Goal: Task Accomplishment & Management: Manage account settings

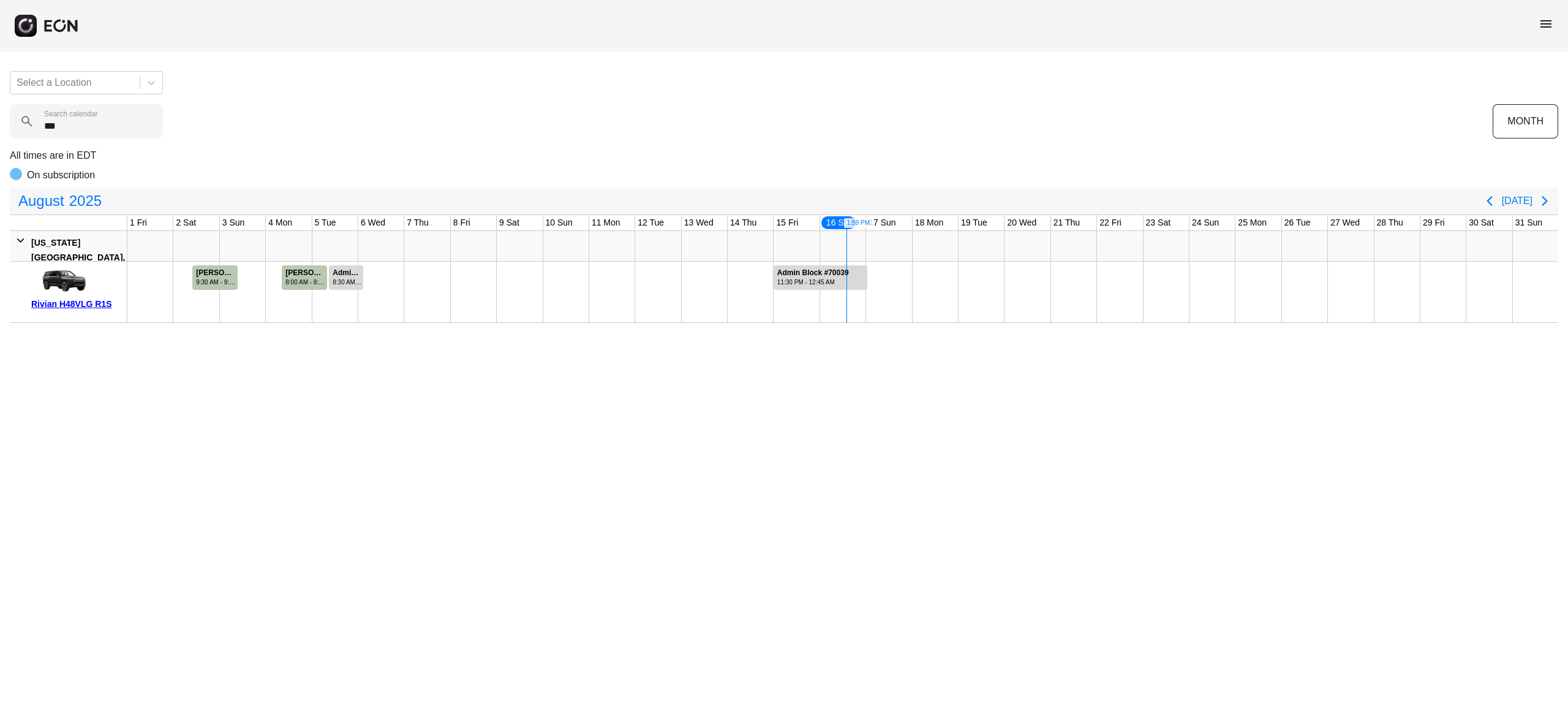
type calendar "***"
drag, startPoint x: 1053, startPoint y: 278, endPoint x: 1233, endPoint y: 294, distance: 180.7
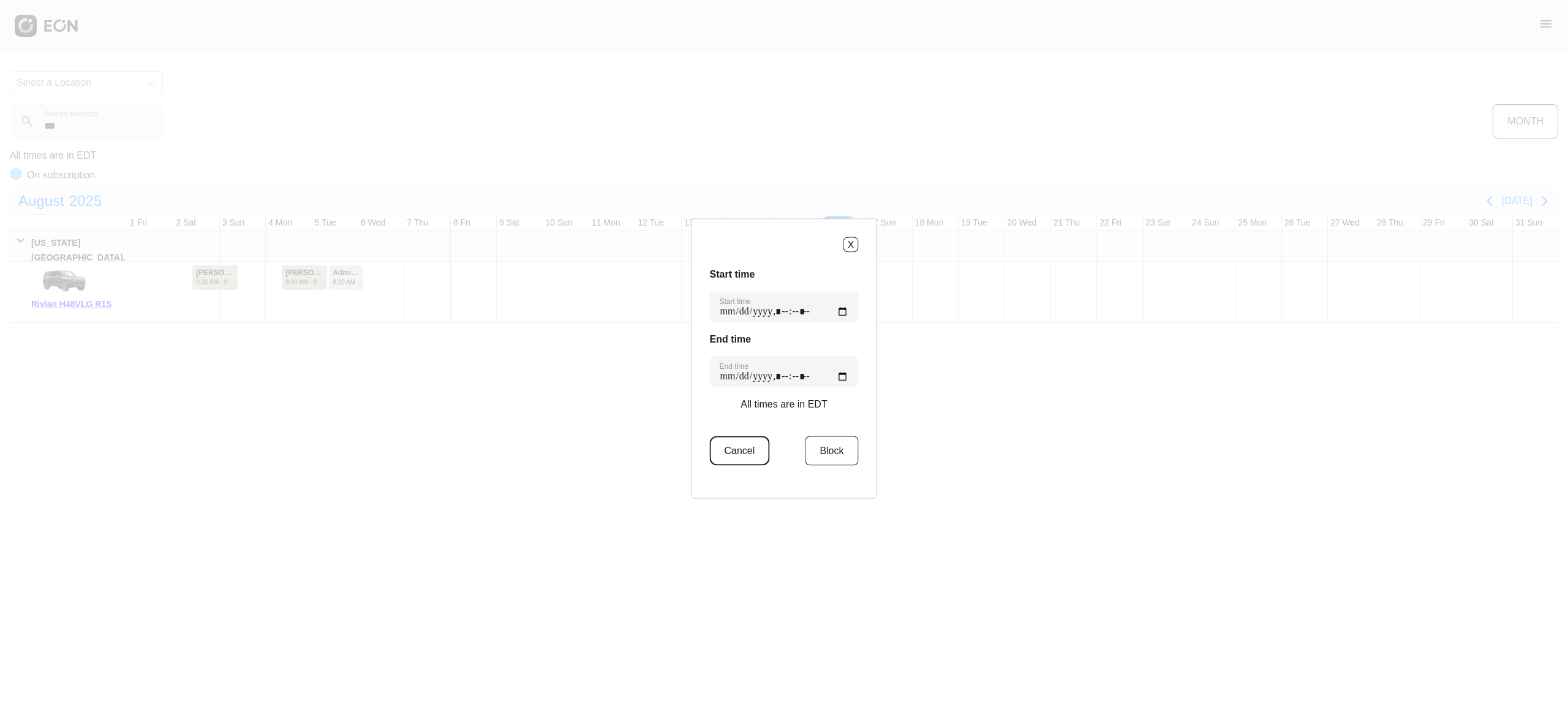
click at [743, 455] on button "Cancel" at bounding box center [740, 450] width 60 height 30
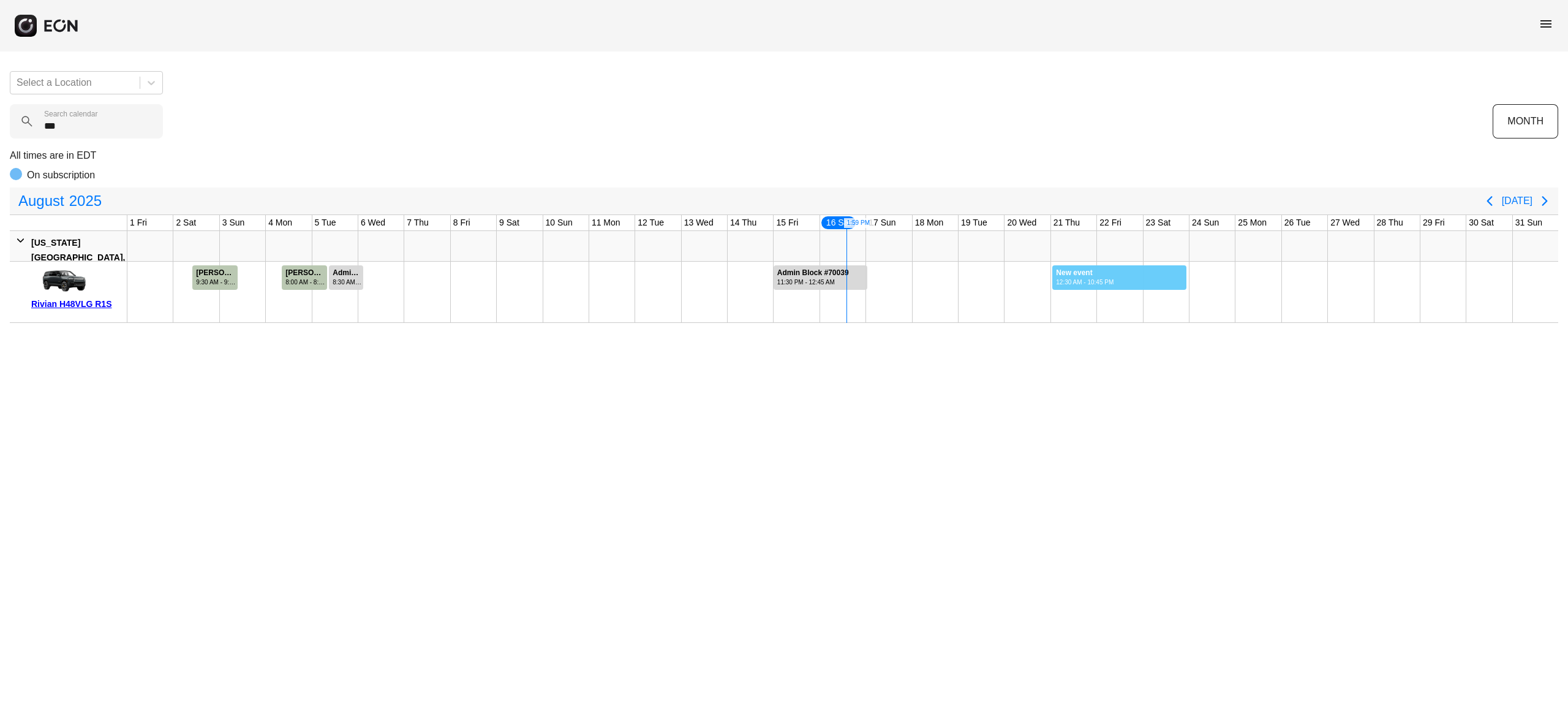
drag, startPoint x: 1053, startPoint y: 280, endPoint x: 1187, endPoint y: 289, distance: 134.3
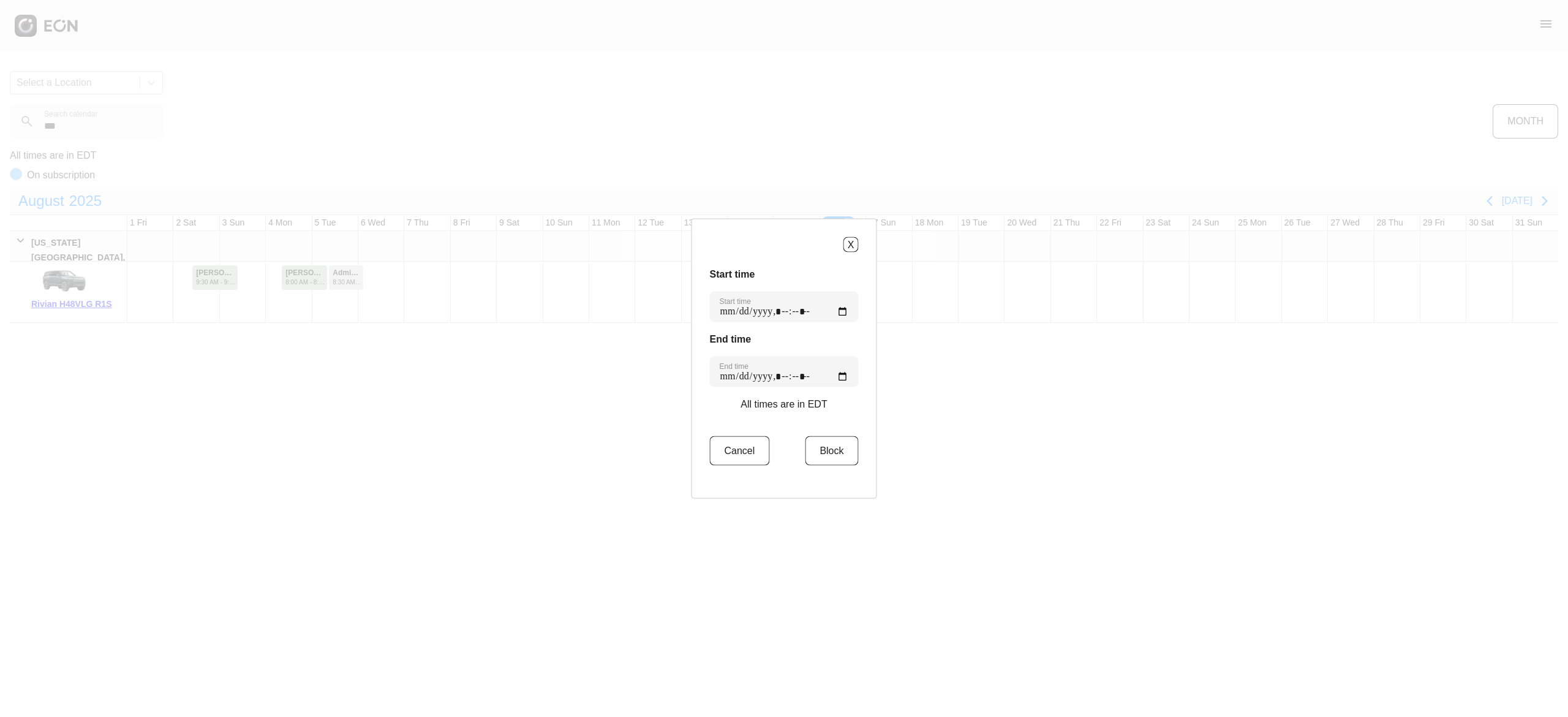
click at [848, 435] on div "Start time Start time End time End time All times are in EDT Cancel Block" at bounding box center [784, 373] width 149 height 213
click at [839, 450] on button "Block" at bounding box center [831, 450] width 53 height 30
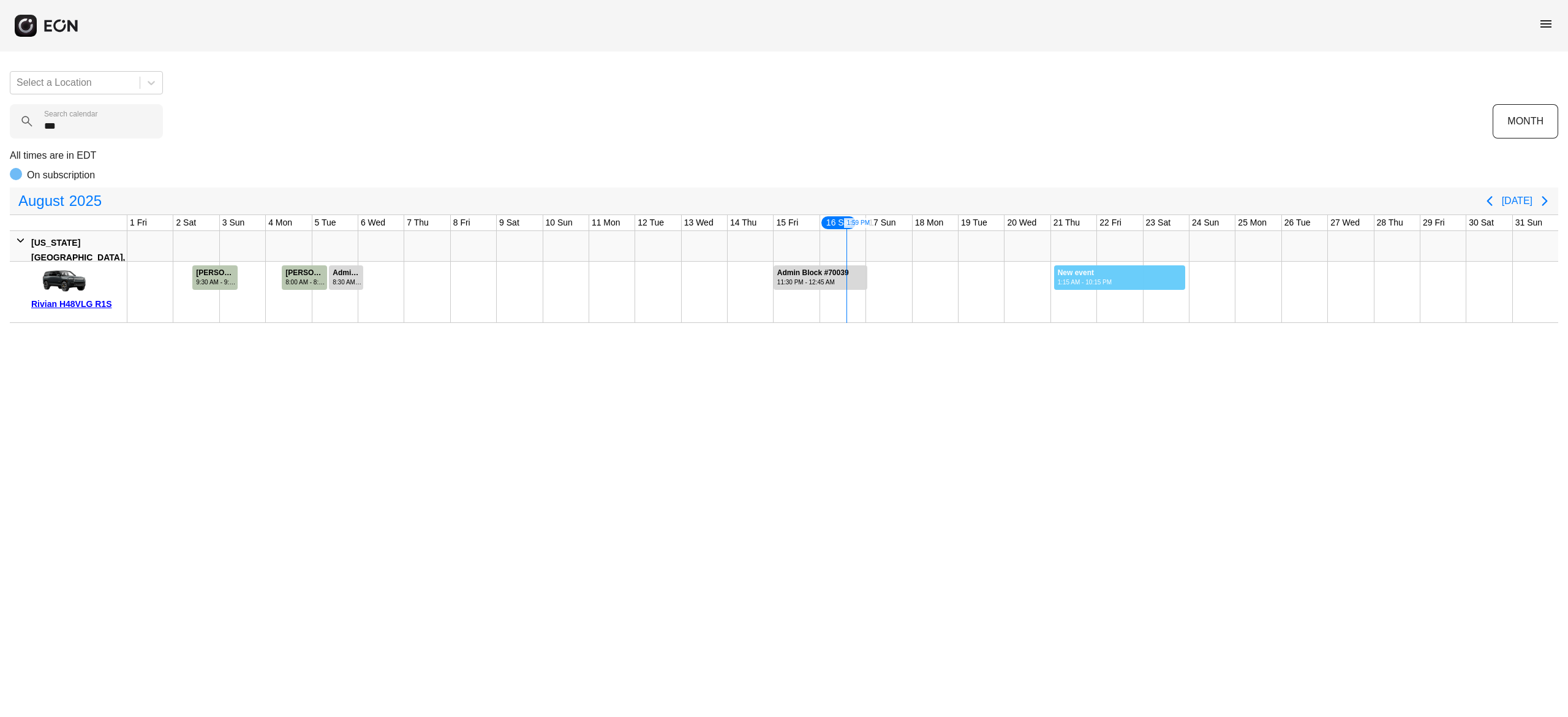
drag, startPoint x: 1054, startPoint y: 282, endPoint x: 1186, endPoint y: 310, distance: 134.9
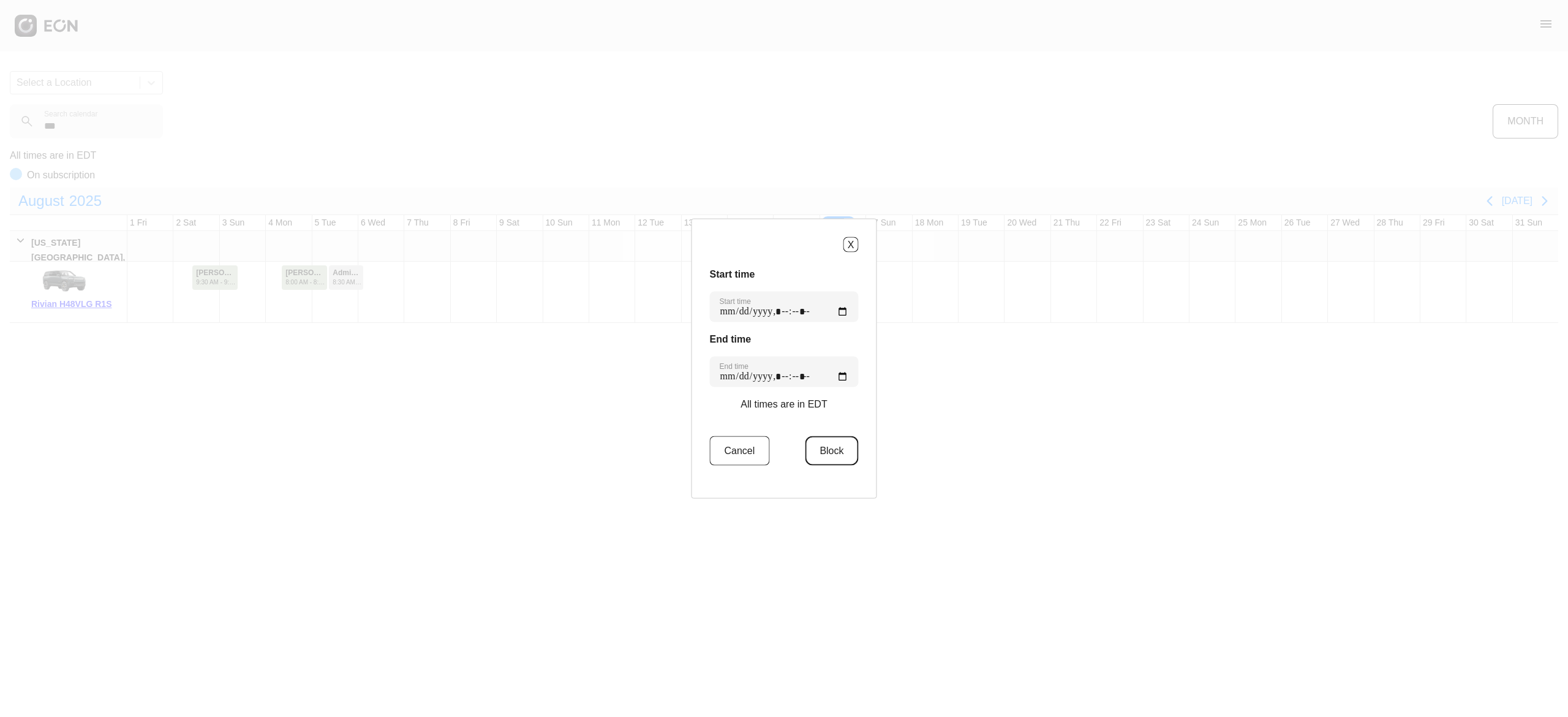
click at [825, 457] on button "Block" at bounding box center [831, 450] width 53 height 30
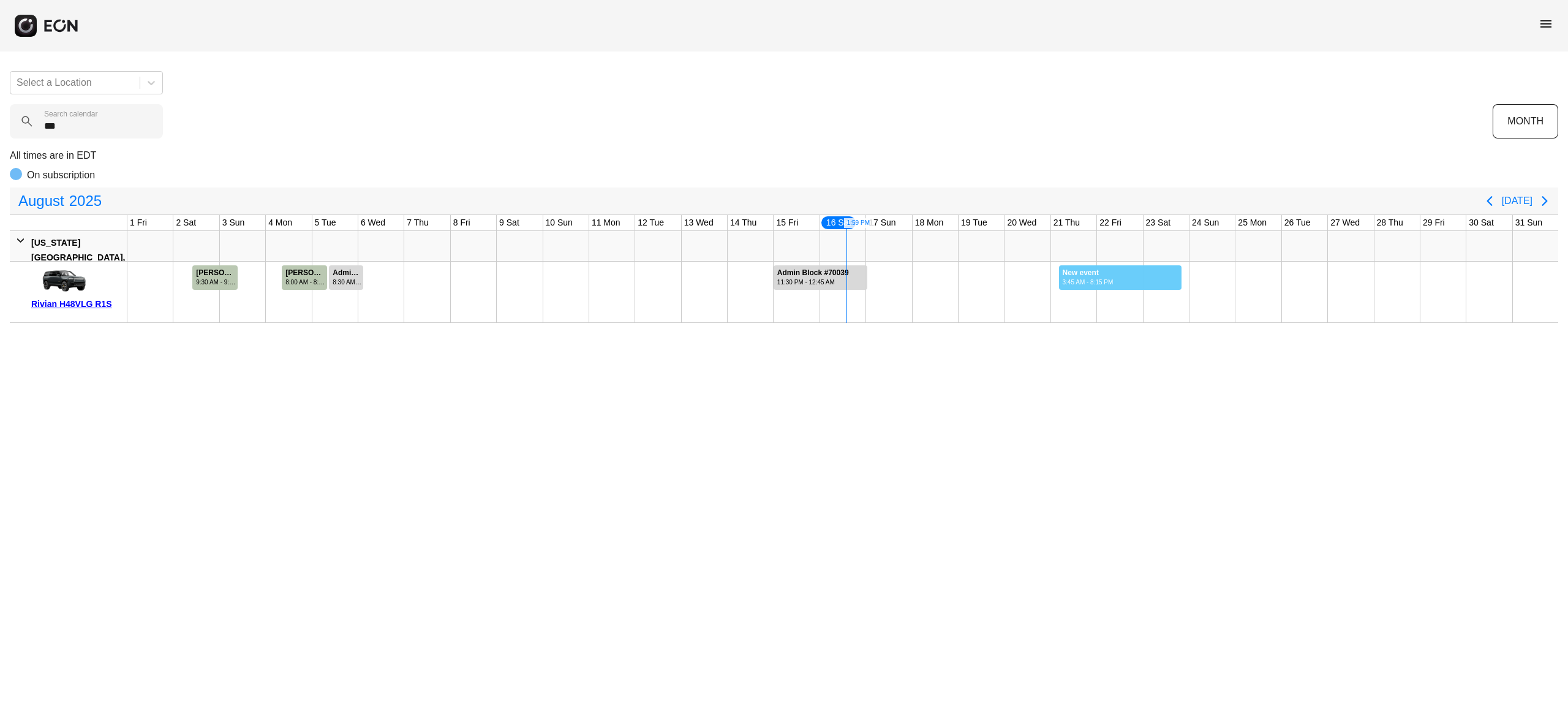
drag, startPoint x: 1059, startPoint y: 284, endPoint x: 1183, endPoint y: 301, distance: 125.2
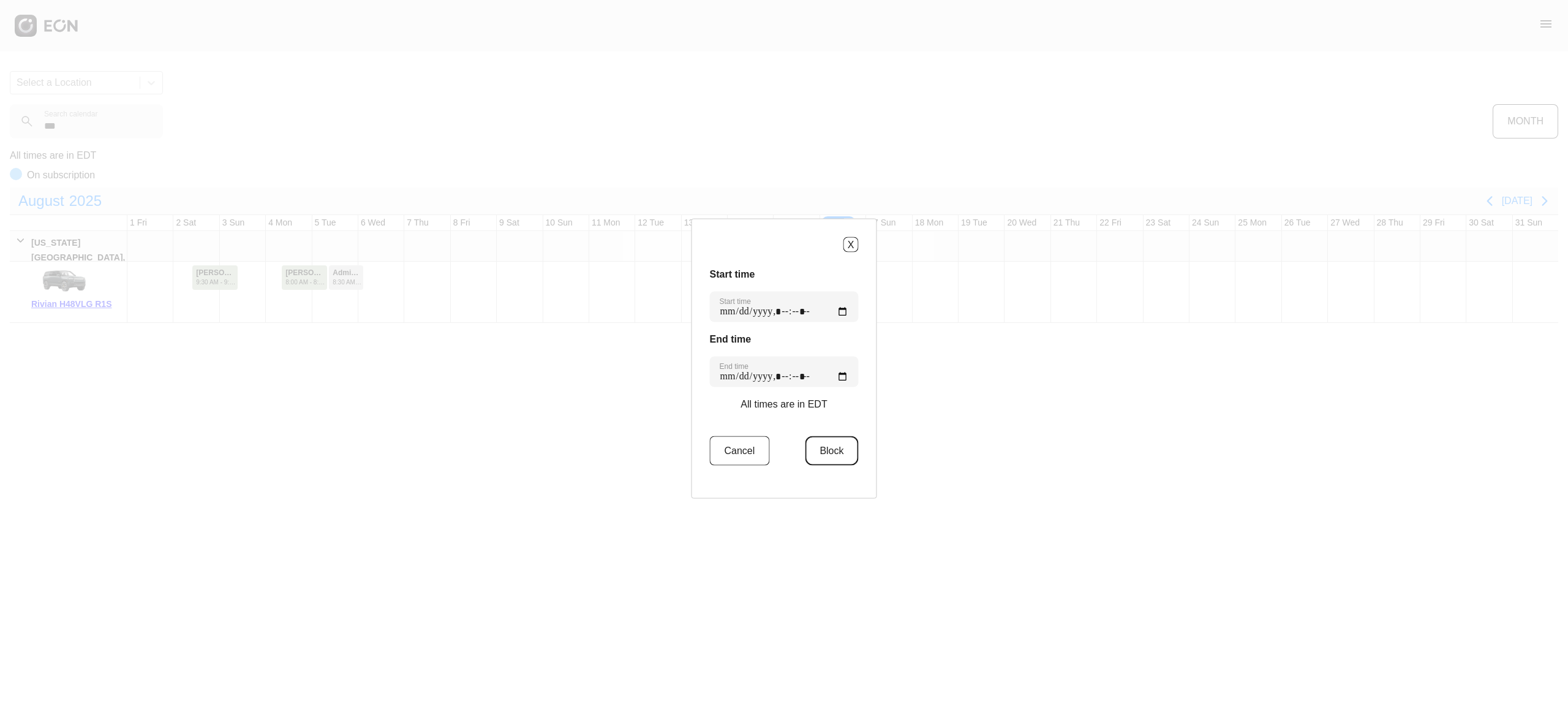
click at [827, 452] on button "Block" at bounding box center [831, 450] width 53 height 30
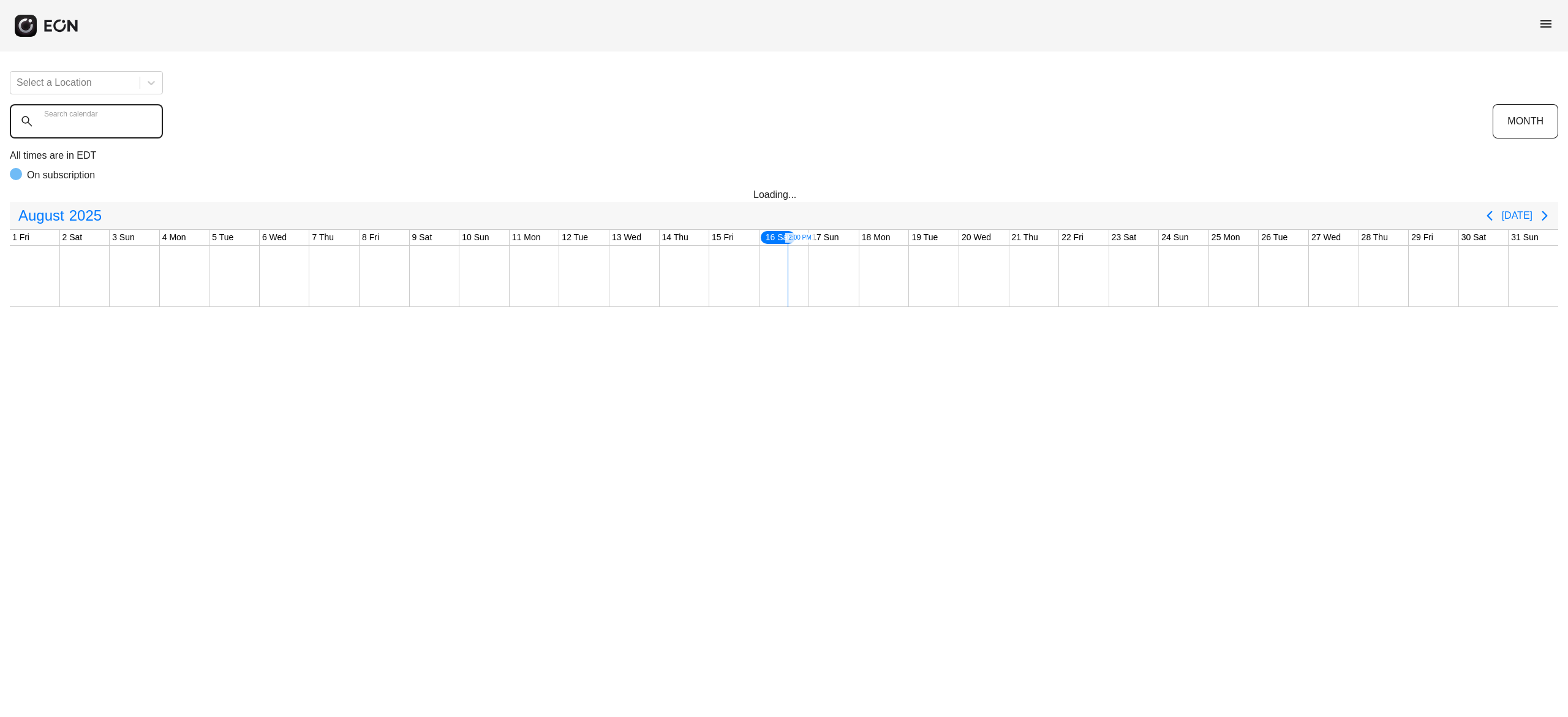
click at [130, 130] on calendar "Search calendar" at bounding box center [86, 121] width 153 height 34
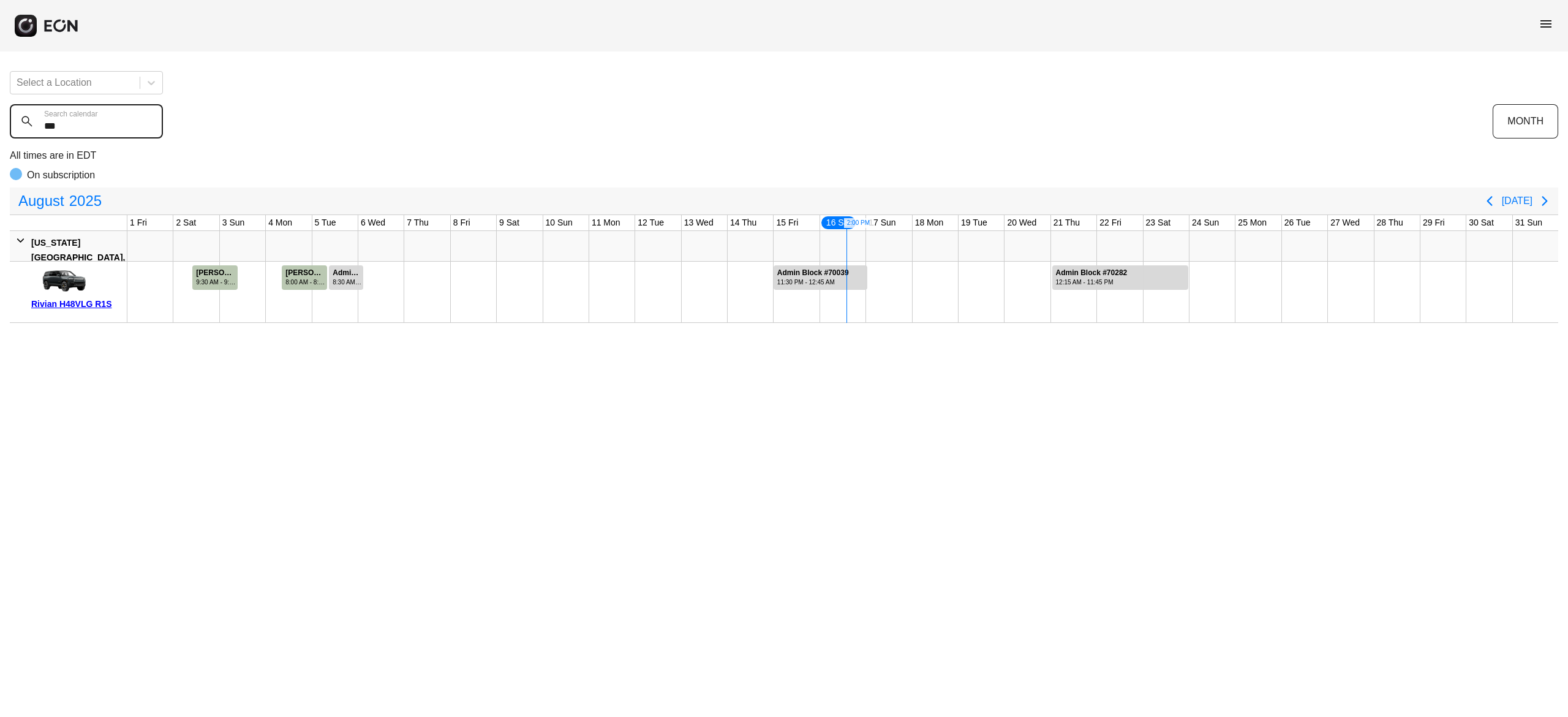
type calendar "***"
